Goal: Use online tool/utility: Utilize a website feature to perform a specific function

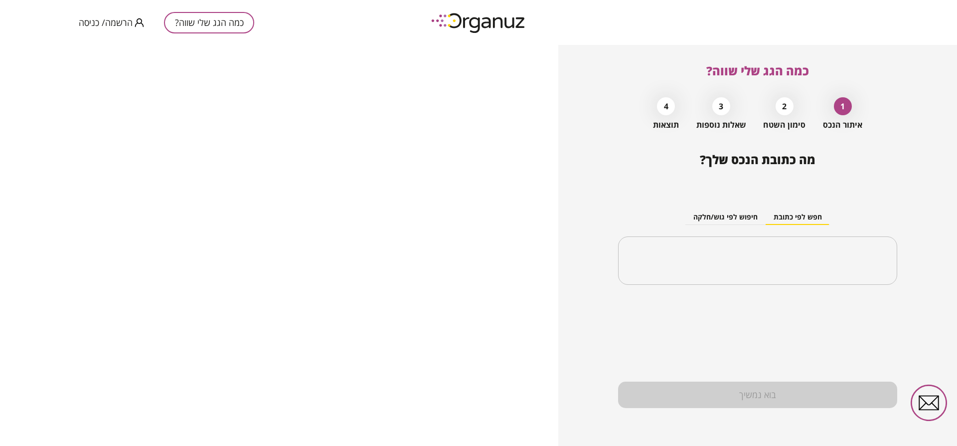
click at [778, 109] on div "2" at bounding box center [784, 106] width 18 height 18
click at [702, 262] on input "text" at bounding box center [761, 260] width 248 height 25
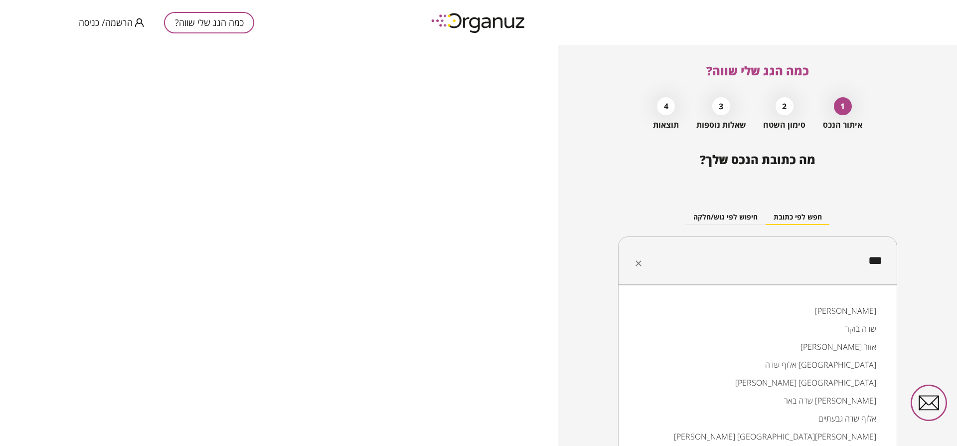
click at [848, 329] on li "שדה בוקר" at bounding box center [757, 328] width 253 height 18
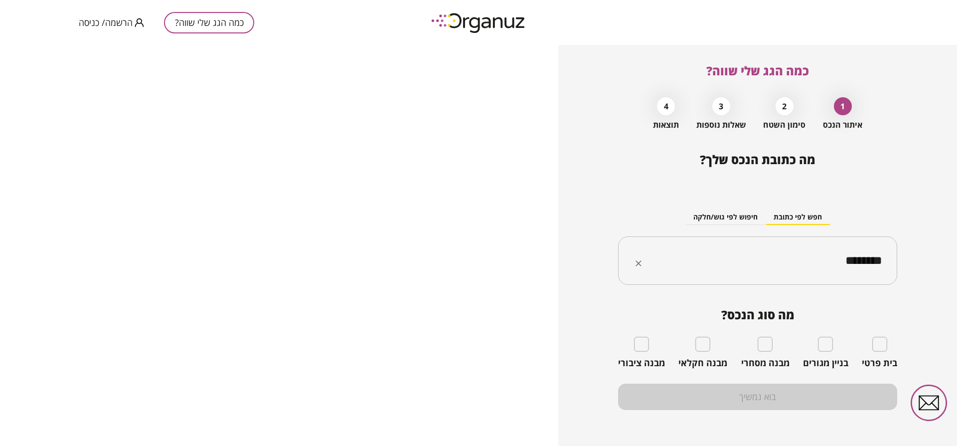
type input "********"
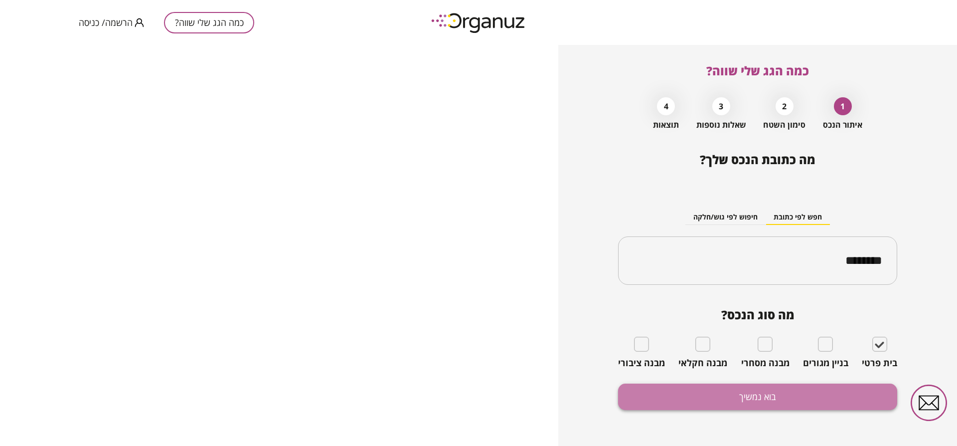
click at [802, 395] on button "בוא נמשיך" at bounding box center [757, 396] width 279 height 26
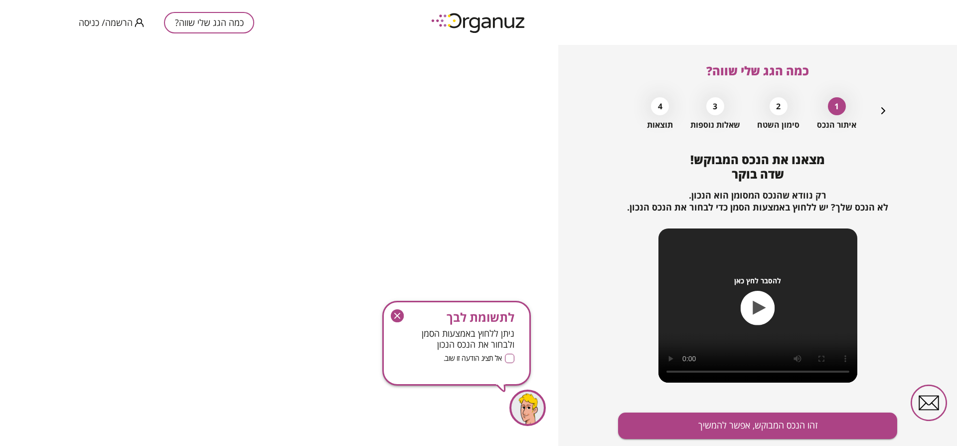
click at [529, 403] on div at bounding box center [527, 407] width 36 height 36
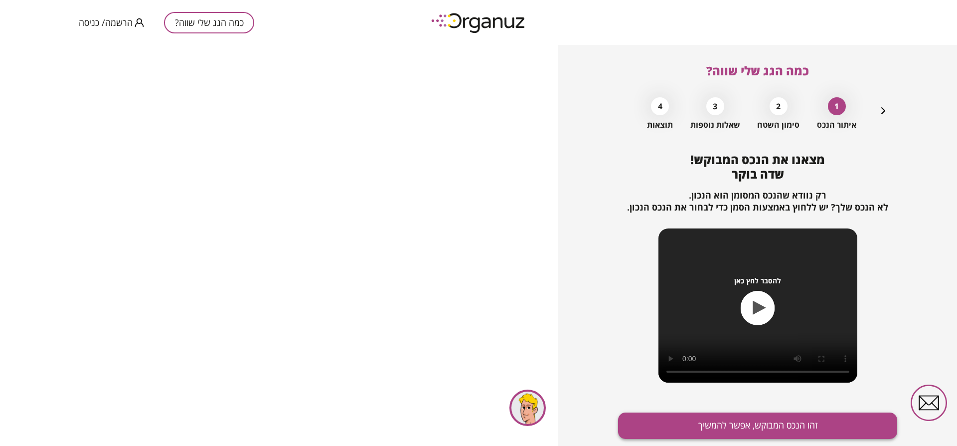
click at [794, 425] on button "זהו הנכס המבוקש, אפשר להמשיך" at bounding box center [757, 425] width 279 height 26
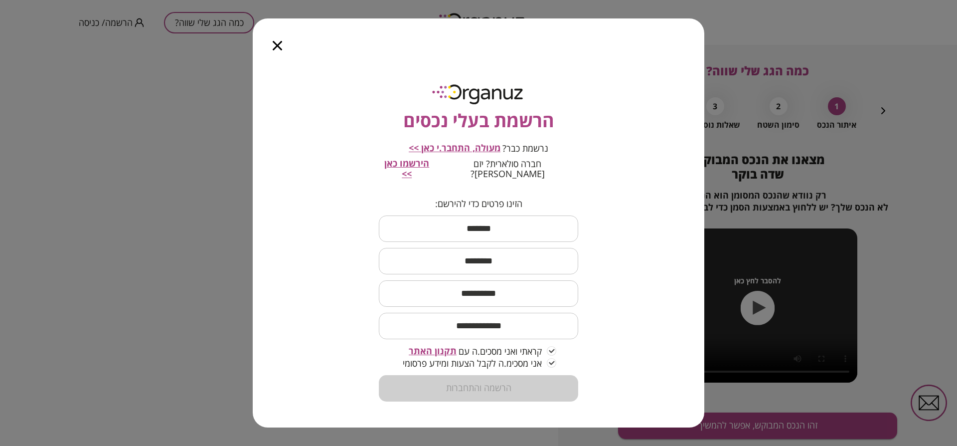
click at [277, 45] on div at bounding box center [277, 39] width 49 height 42
click at [275, 50] on icon "button" at bounding box center [277, 45] width 9 height 9
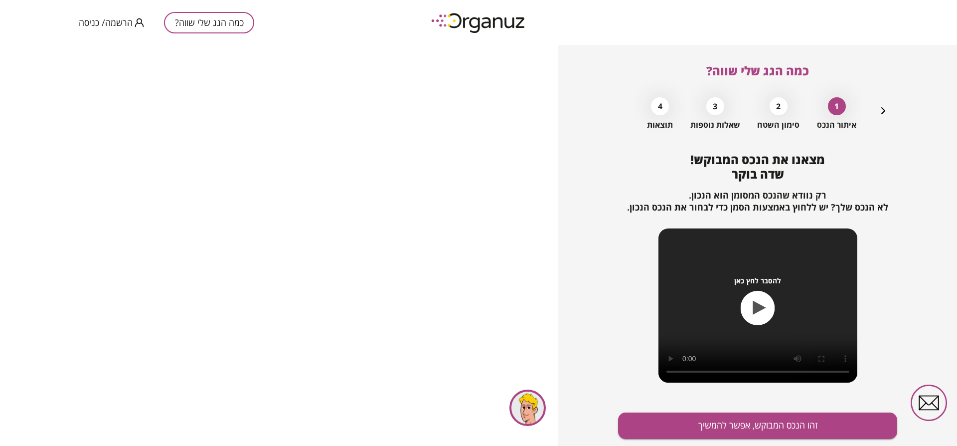
click at [777, 111] on div "2" at bounding box center [778, 106] width 18 height 18
click at [709, 112] on div "3" at bounding box center [715, 106] width 18 height 18
click at [671, 104] on div "4 תוצאות" at bounding box center [660, 110] width 26 height 37
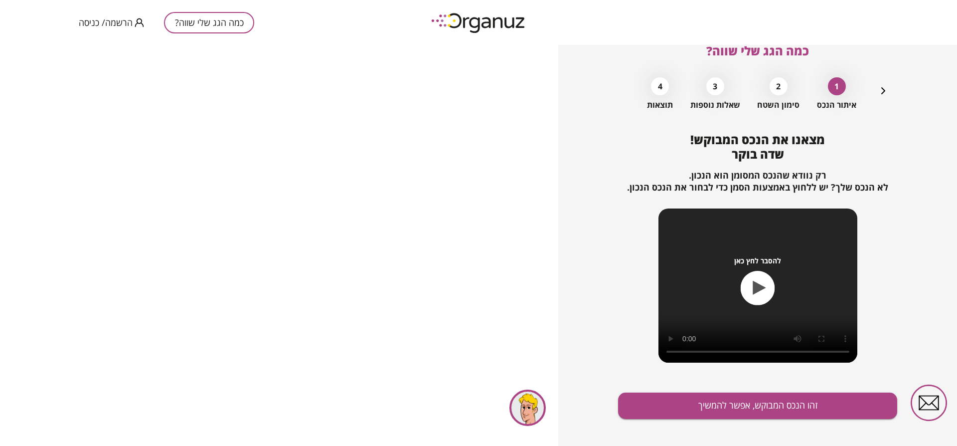
scroll to position [31, 0]
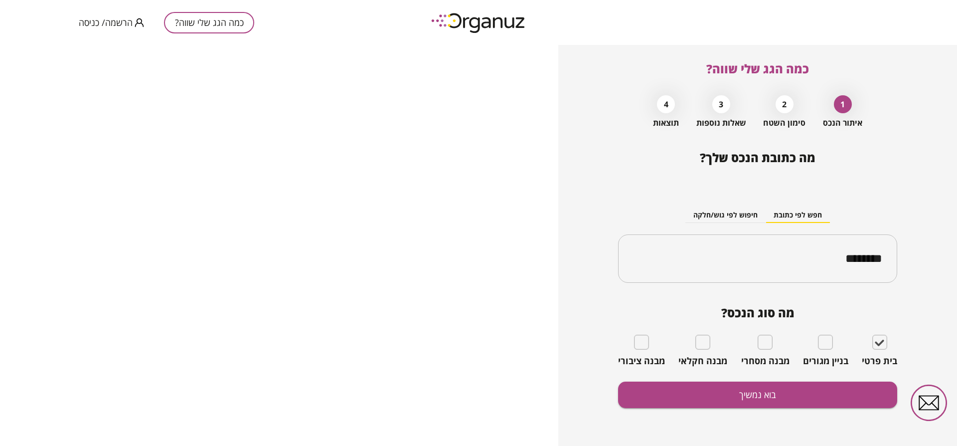
scroll to position [2, 0]
